Goal: Task Accomplishment & Management: Complete application form

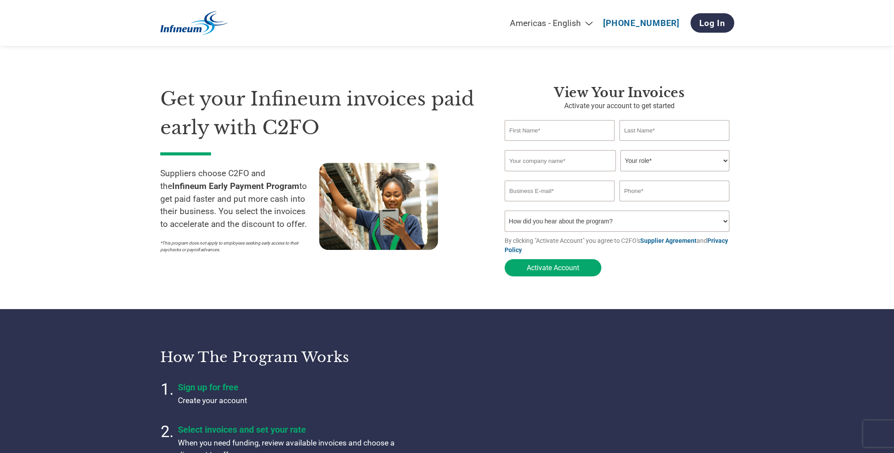
click at [518, 136] on input "text" at bounding box center [560, 130] width 110 height 21
type input "EcoFeeder"
type input "I C.V."
drag, startPoint x: 535, startPoint y: 140, endPoint x: 538, endPoint y: 132, distance: 8.9
drag, startPoint x: 545, startPoint y: 131, endPoint x: 499, endPoint y: 135, distance: 46.5
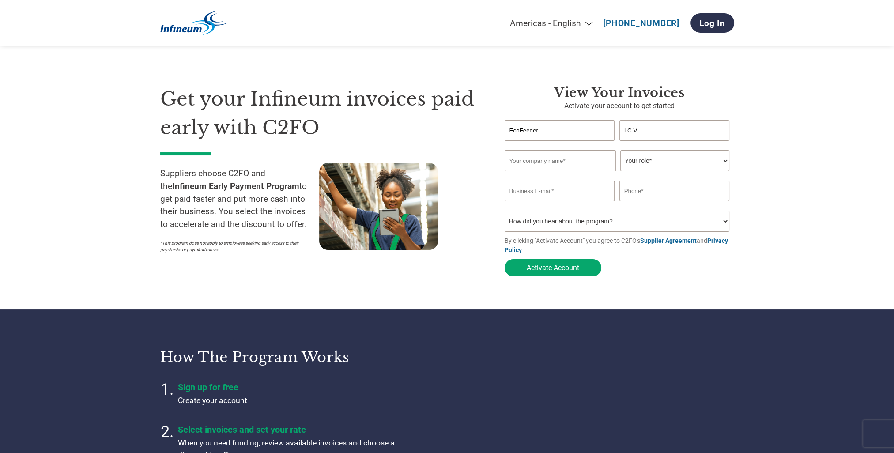
click at [499, 135] on div "View Your Invoices Activate your account to get started EcoFeeder I C.V. Invali…" at bounding box center [612, 183] width 243 height 196
type input "[PERSON_NAME]"
click at [698, 126] on input "I C.V." at bounding box center [675, 130] width 110 height 21
type input "I"
type input "Halma"
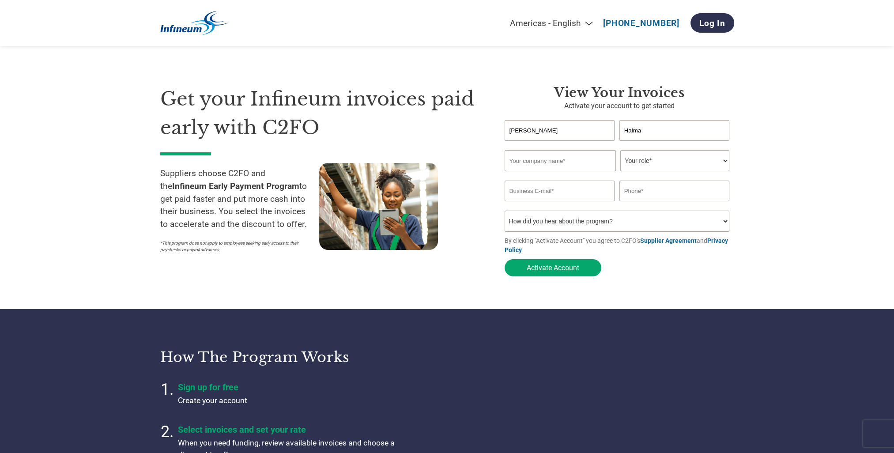
click at [560, 126] on input "[PERSON_NAME]" at bounding box center [560, 130] width 110 height 21
type input "Mirjam"
click at [114, 303] on section "Get your Infineum invoices paid early with C2FO Suppliers choose C2FO and the I…" at bounding box center [447, 172] width 894 height 274
click at [518, 166] on input "text" at bounding box center [560, 160] width 111 height 21
type input "EcoFeeder I CV"
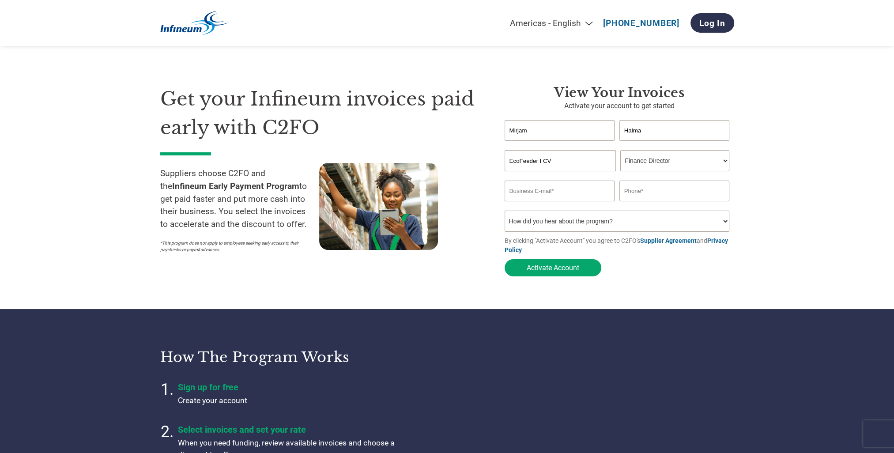
click at [724, 162] on select "Your role* CFO Controller Credit Manager Finance Director Treasurer CEO Preside…" at bounding box center [674, 160] width 109 height 21
select select "ACCOUNTING"
click at [620, 151] on select "Your role* CFO Controller Credit Manager Finance Director Treasurer CEO Preside…" at bounding box center [674, 160] width 109 height 21
click at [559, 188] on input "email" at bounding box center [560, 191] width 110 height 21
type input "[EMAIL_ADDRESS][DOMAIN_NAME]"
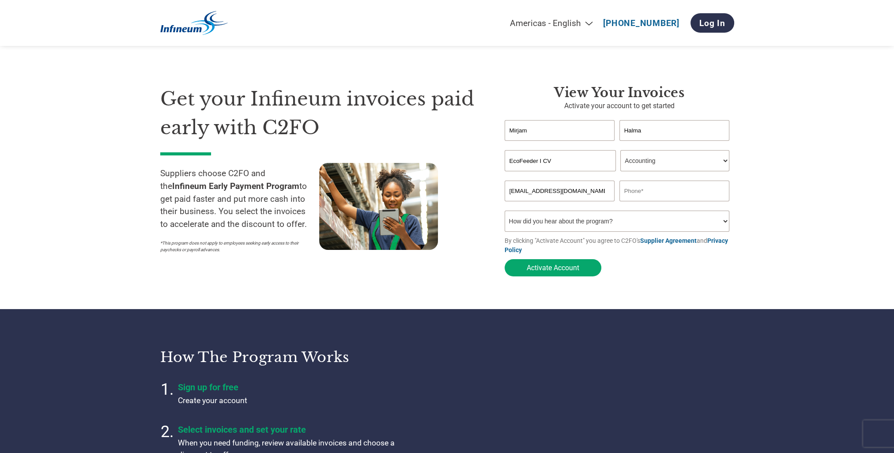
type input "0517431225"
click at [727, 222] on select "How did you hear about the program? Received a letter Email Social Media Online…" at bounding box center [617, 221] width 225 height 21
select select "Email"
click at [505, 212] on select "How did you hear about the program? Received a letter Email Social Media Online…" at bounding box center [617, 221] width 225 height 21
click at [551, 270] on button "Activate Account" at bounding box center [553, 267] width 97 height 17
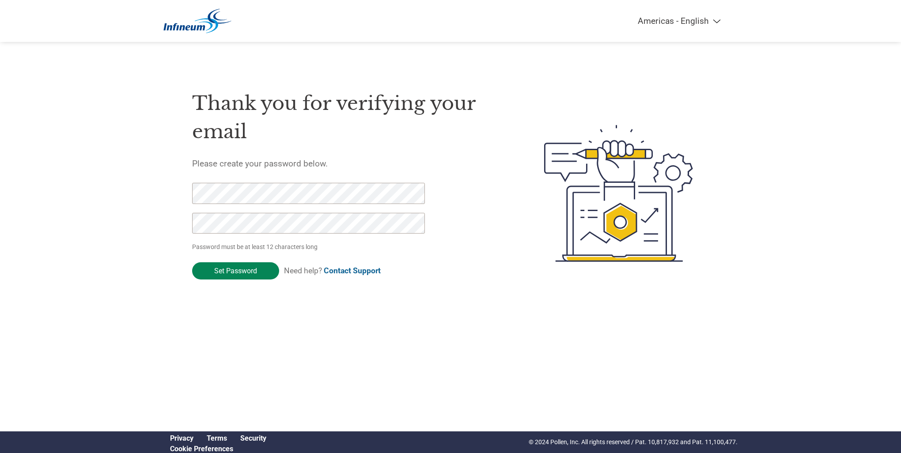
click at [235, 272] on input "Set Password" at bounding box center [235, 270] width 87 height 17
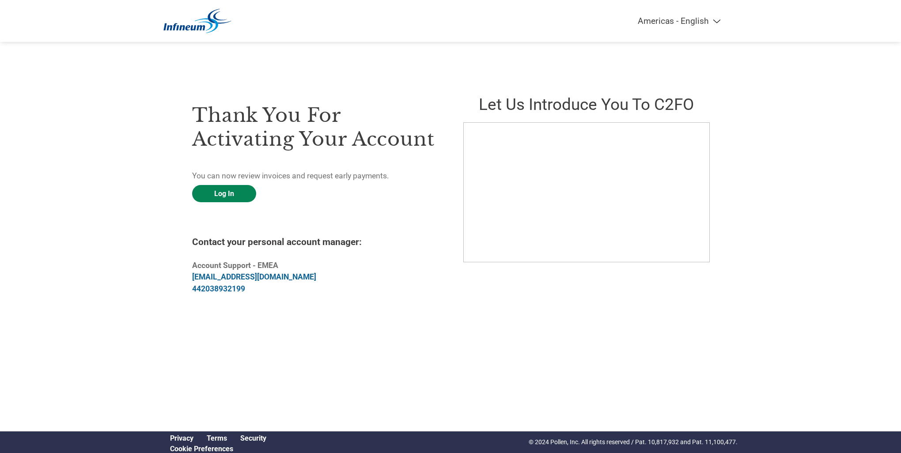
click at [228, 196] on link "Log In" at bounding box center [224, 193] width 64 height 17
